Goal: Navigation & Orientation: Find specific page/section

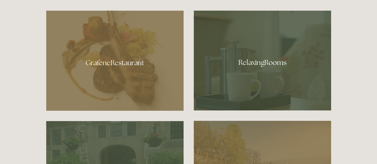
scroll to position [315, 0]
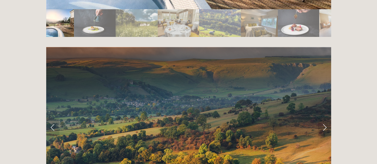
drag, startPoint x: 382, startPoint y: 13, endPoint x: 379, endPoint y: 101, distance: 88.4
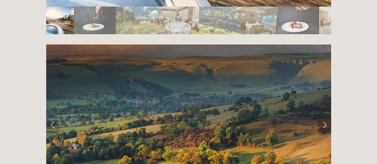
click at [324, 116] on link "Next Slide" at bounding box center [324, 125] width 13 height 18
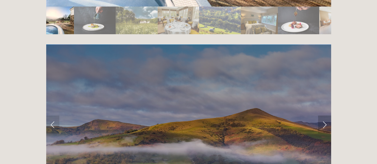
click at [324, 116] on link "Next Slide" at bounding box center [324, 125] width 13 height 18
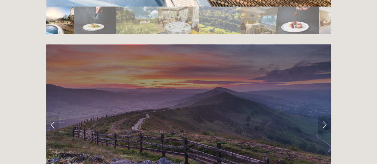
click at [324, 116] on link "Next Slide" at bounding box center [324, 125] width 13 height 18
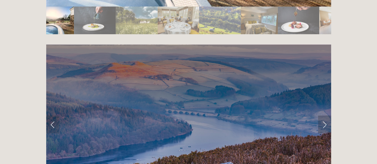
click at [324, 116] on link "Next Slide" at bounding box center [324, 125] width 13 height 18
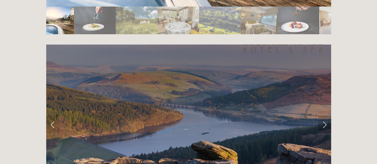
click at [324, 116] on link "Next Slide" at bounding box center [324, 125] width 13 height 18
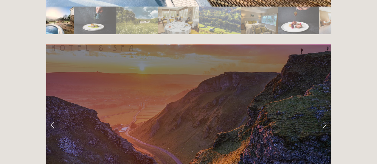
click at [324, 116] on link "Next Slide" at bounding box center [324, 125] width 13 height 18
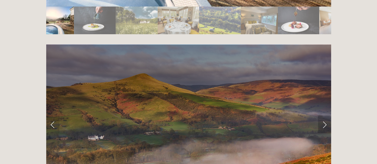
click at [324, 116] on link "Next Slide" at bounding box center [324, 125] width 13 height 18
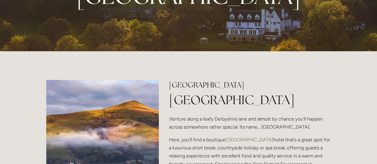
scroll to position [0, 0]
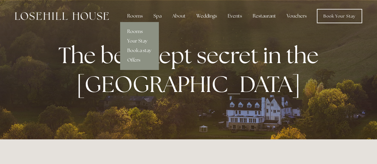
click at [138, 32] on link "Rooms" at bounding box center [139, 32] width 38 height 10
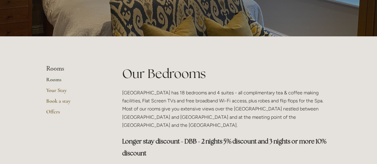
scroll to position [69, 0]
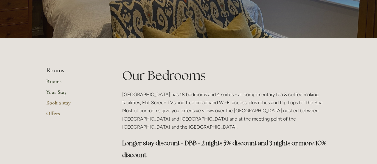
click at [50, 90] on link "Your Stay" at bounding box center [74, 94] width 57 height 11
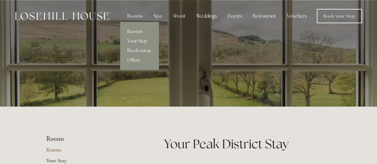
click at [134, 33] on link "Rooms" at bounding box center [139, 32] width 38 height 10
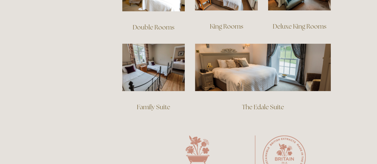
scroll to position [455, 0]
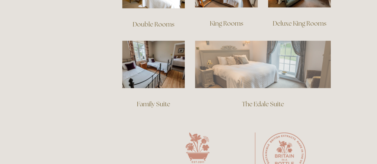
click at [251, 71] on img at bounding box center [263, 65] width 136 height 48
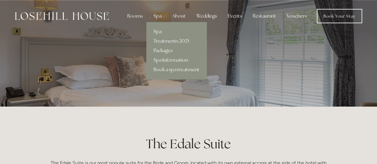
click at [158, 31] on link "Spa" at bounding box center [177, 32] width 60 height 10
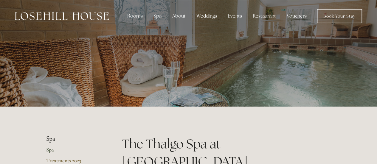
click at [257, 49] on div at bounding box center [188, 62] width 285 height 125
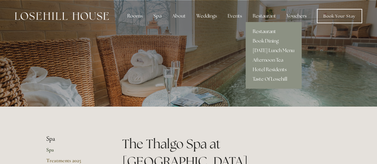
click at [264, 33] on link "Restaurant" at bounding box center [274, 32] width 56 height 10
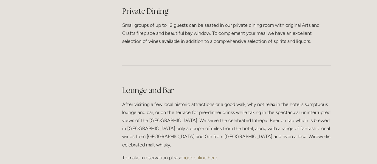
scroll to position [1419, 0]
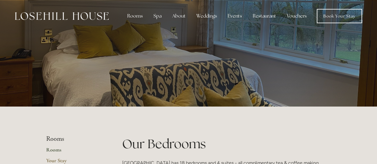
scroll to position [69, 0]
